Goal: Information Seeking & Learning: Stay updated

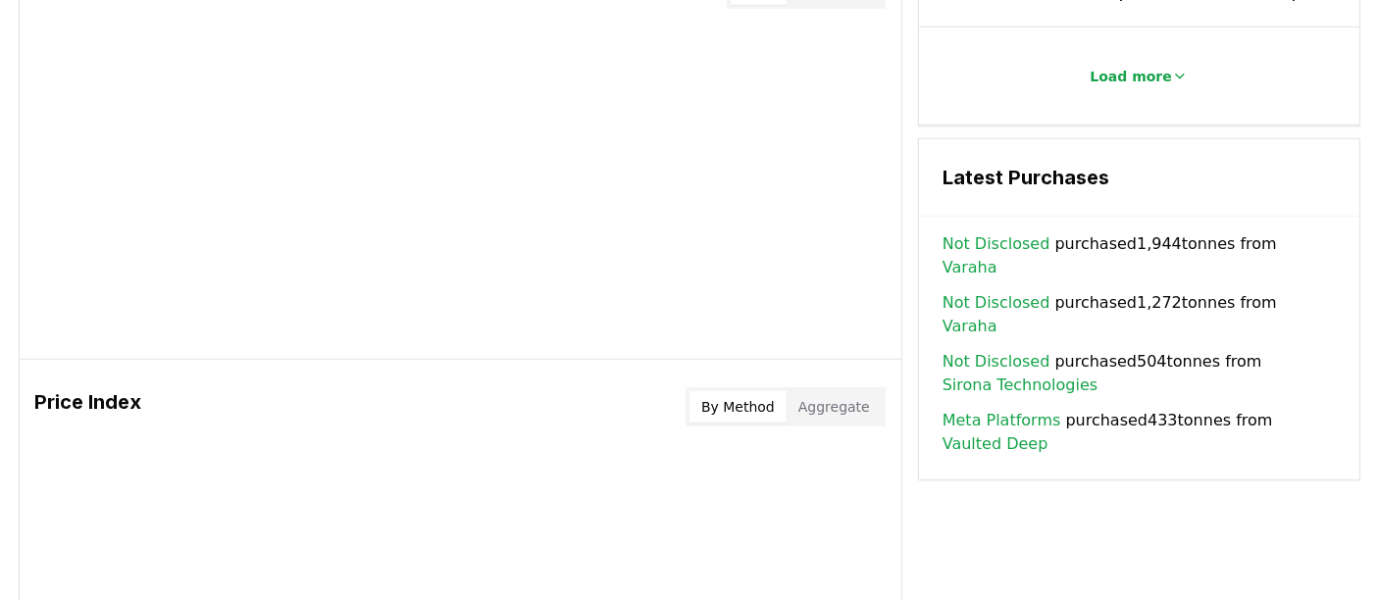
scroll to position [1311, 0]
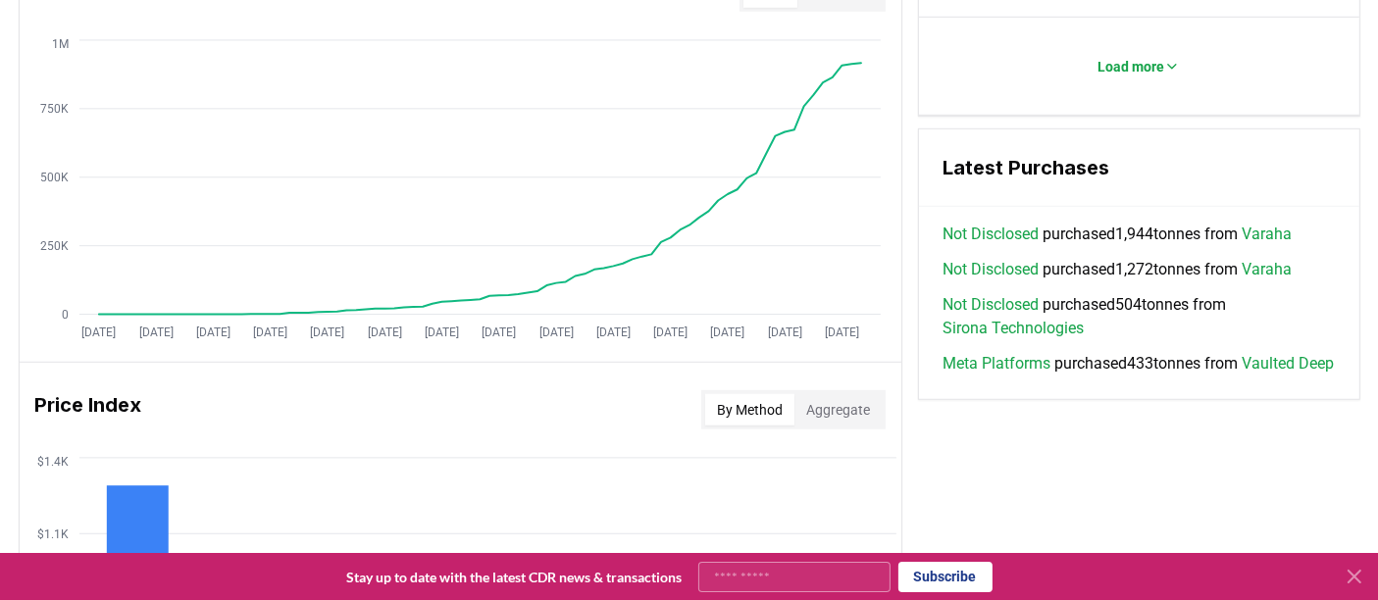
click at [1019, 352] on link "Meta Platforms" at bounding box center [996, 364] width 108 height 24
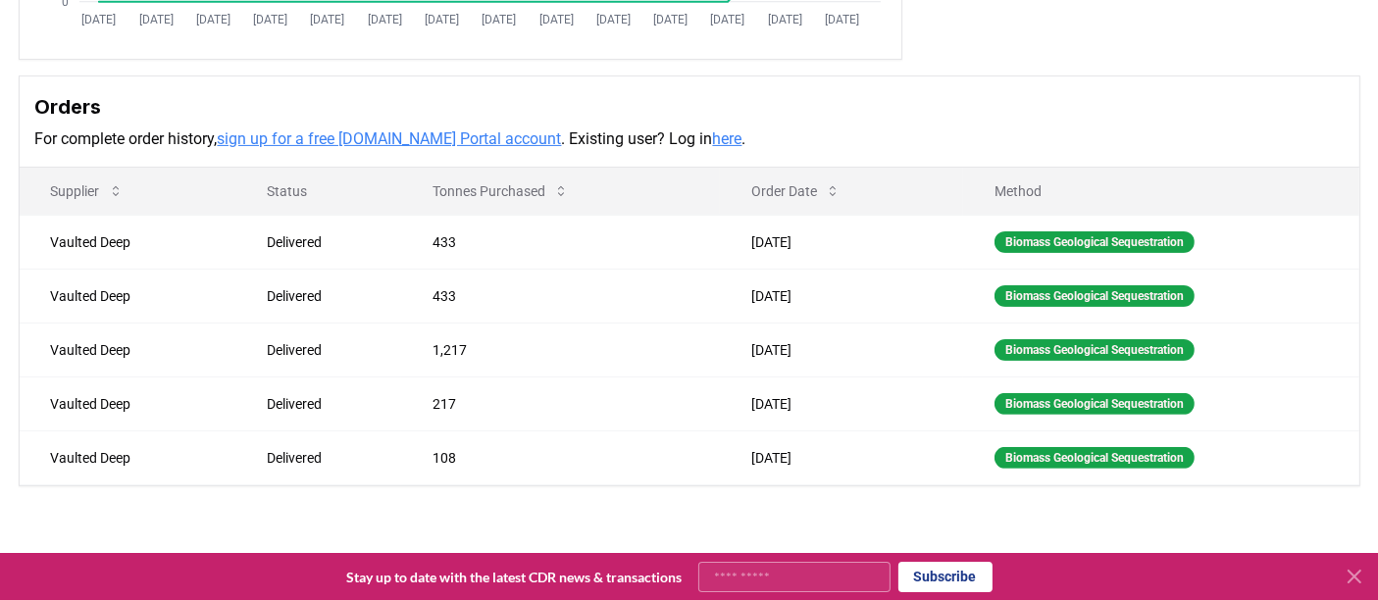
scroll to position [549, 0]
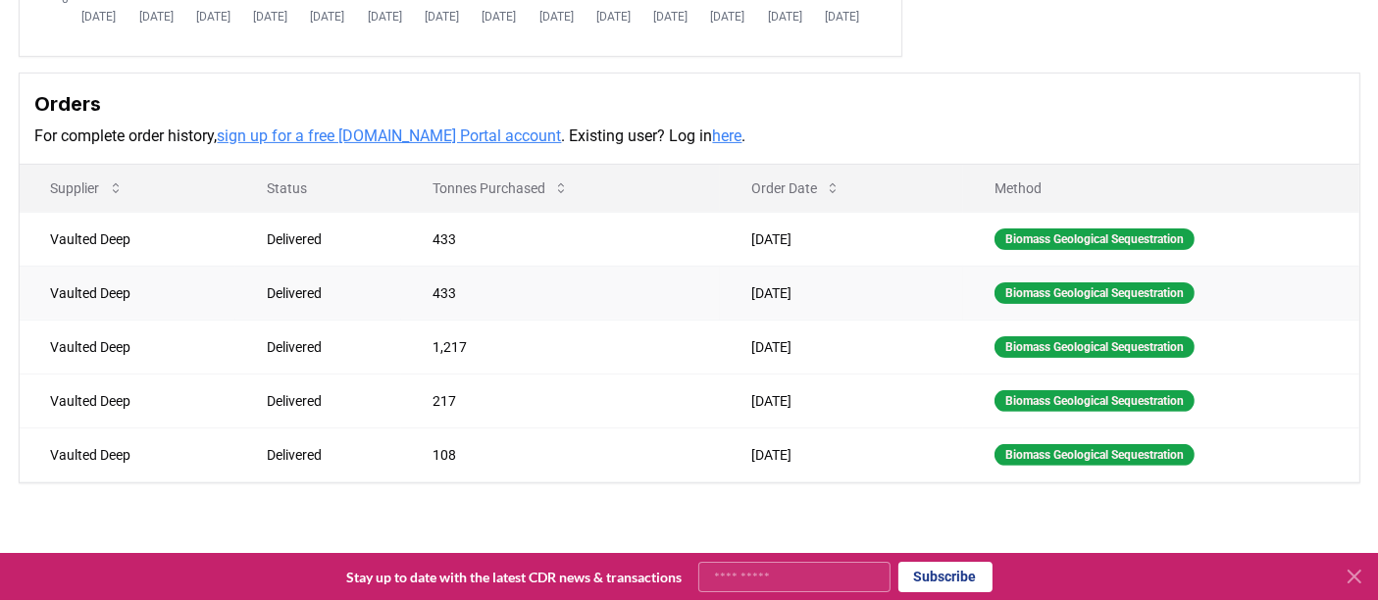
drag, startPoint x: 1054, startPoint y: 205, endPoint x: 651, endPoint y: 234, distance: 404.1
click at [907, 212] on tr "Vaulted Deep Delivered 433 [DATE] Biomass Geological Sequestration" at bounding box center [690, 239] width 1340 height 54
click at [634, 266] on td "433" at bounding box center [560, 293] width 319 height 54
click at [565, 212] on td "433" at bounding box center [560, 239] width 319 height 54
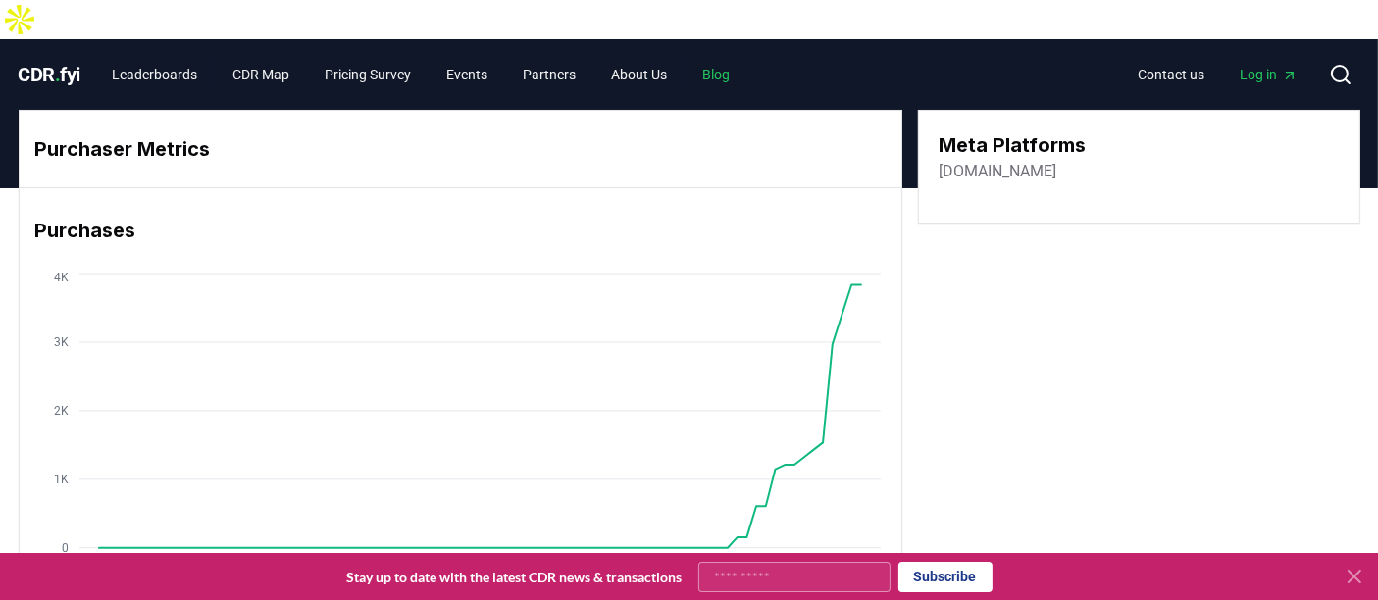
click at [745, 57] on link "Blog" at bounding box center [715, 74] width 59 height 35
click at [736, 57] on link "Blog" at bounding box center [715, 74] width 59 height 35
click at [743, 57] on link "Blog" at bounding box center [715, 74] width 59 height 35
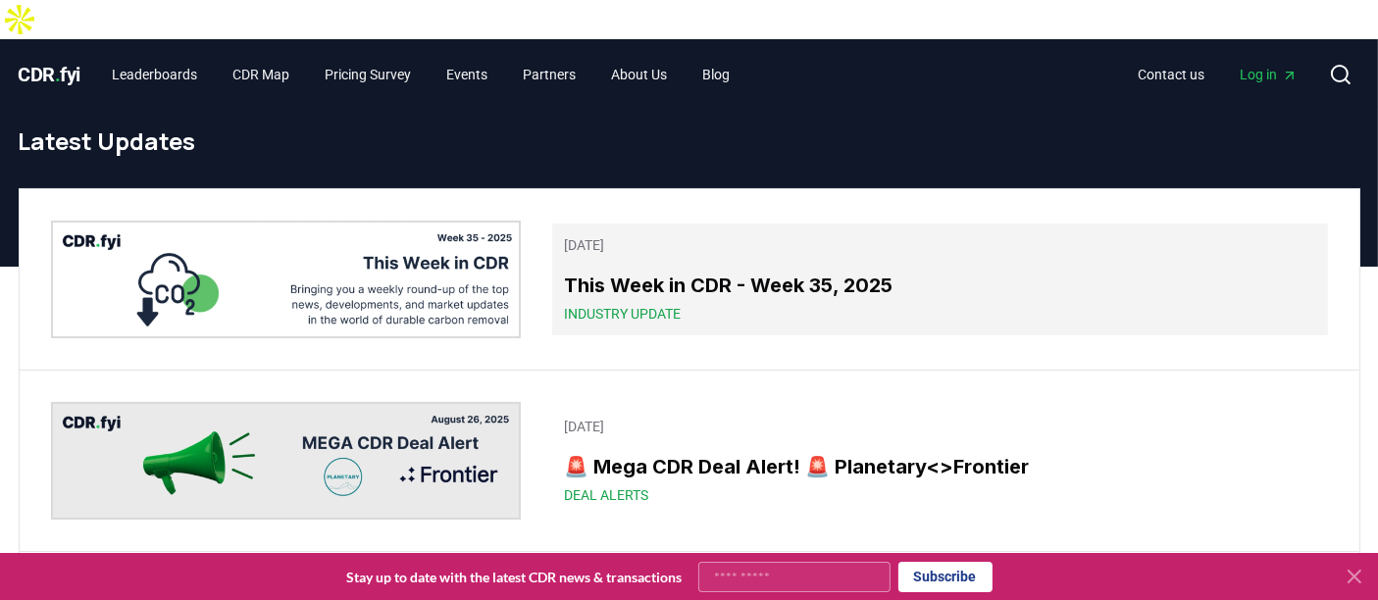
click at [699, 271] on h3 "This Week in CDR - Week 35, 2025" at bounding box center [939, 285] width 751 height 29
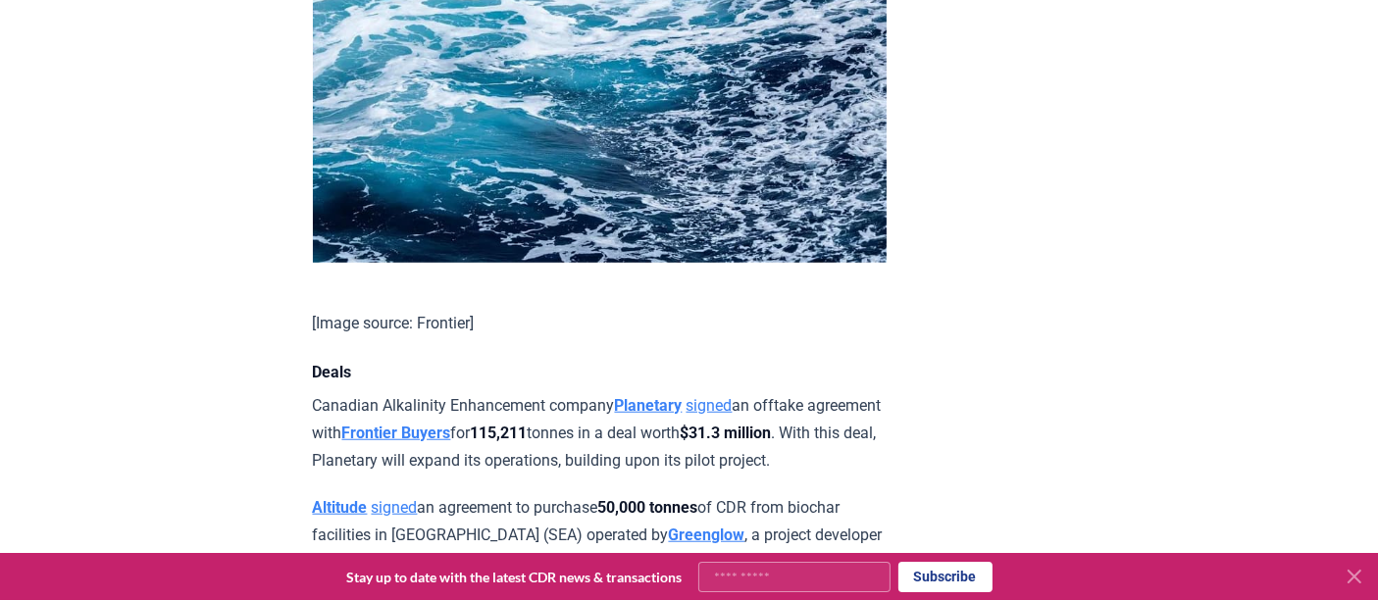
scroll to position [1762, 0]
